Goal: Task Accomplishment & Management: Manage account settings

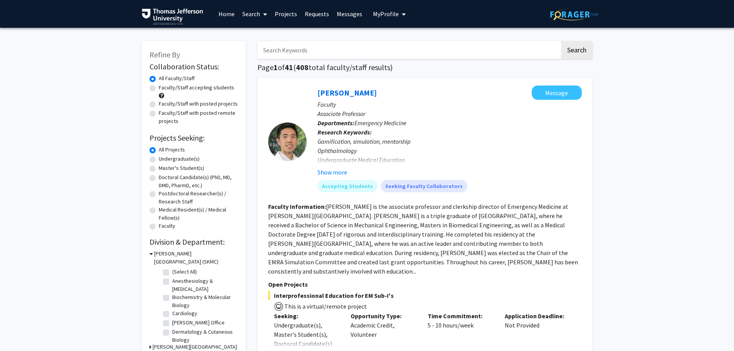
click at [394, 13] on span "My Profile" at bounding box center [386, 14] width 26 height 8
click at [400, 41] on span "View Profile" at bounding box center [421, 44] width 47 height 8
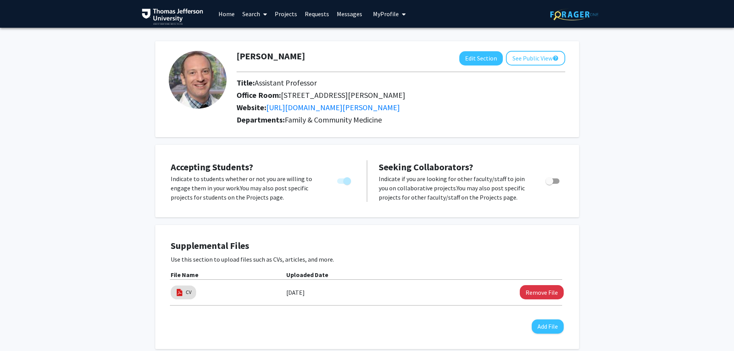
click at [293, 13] on link "Projects" at bounding box center [286, 13] width 30 height 27
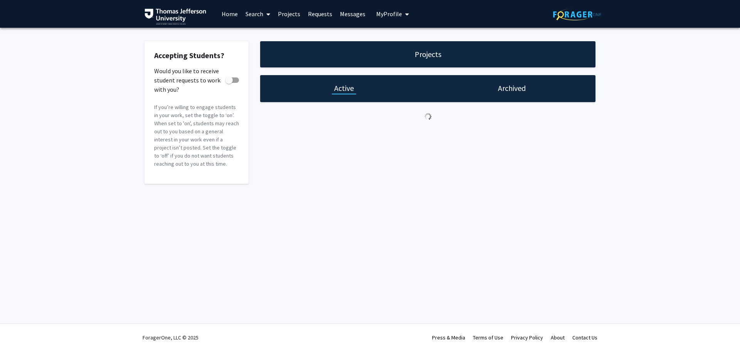
checkbox input "true"
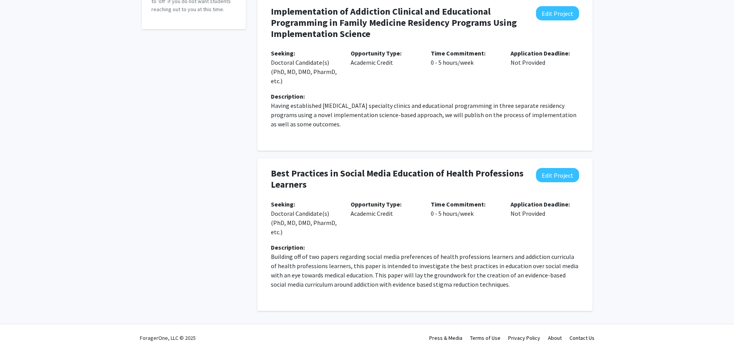
scroll to position [155, 0]
